Goal: Task Accomplishment & Management: Use online tool/utility

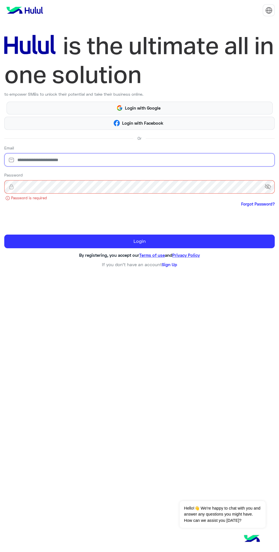
type input "**********"
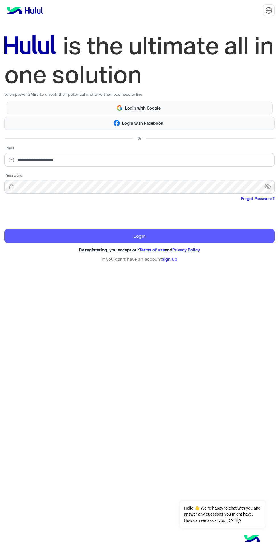
click at [21, 231] on button "Login" at bounding box center [139, 236] width 270 height 14
click at [181, 239] on button "Login" at bounding box center [139, 236] width 270 height 14
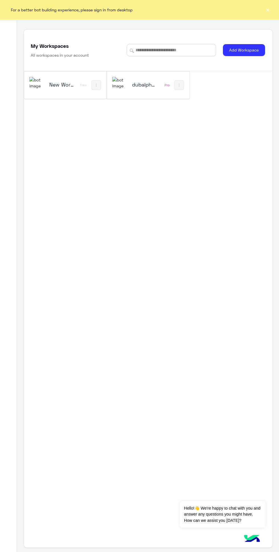
click at [269, 9] on button "×" at bounding box center [268, 10] width 6 height 6
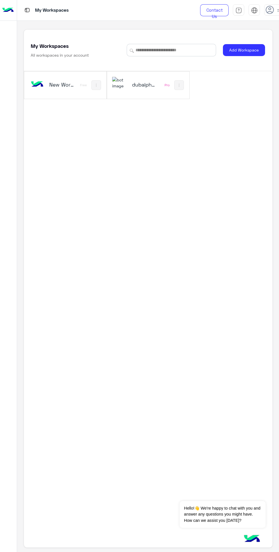
click at [134, 88] on h5 "dubaiphone" at bounding box center [145, 84] width 26 height 7
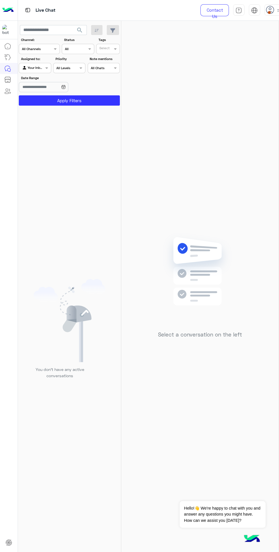
click at [269, 12] on span at bounding box center [269, 12] width 3 height 3
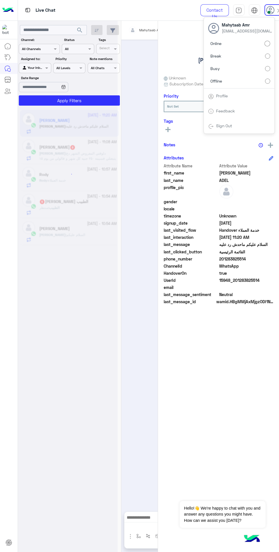
scroll to position [164, 0]
